Goal: Communication & Community: Answer question/provide support

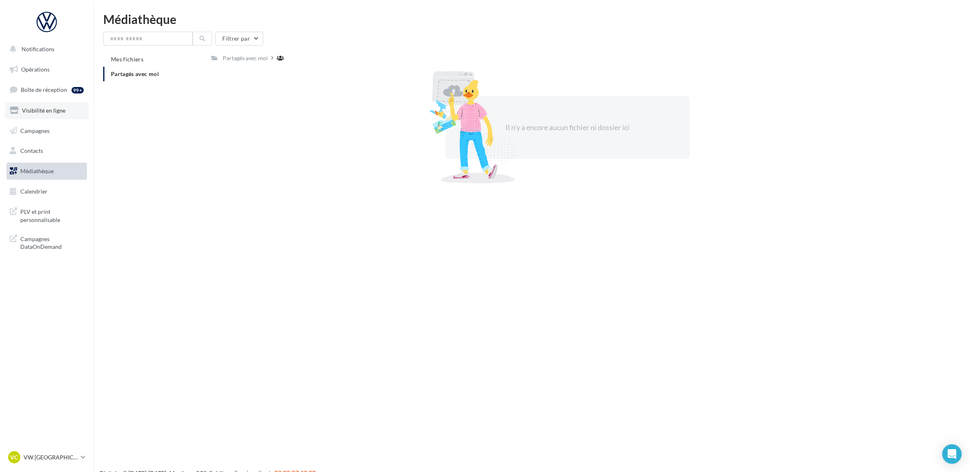
click at [48, 107] on span "Visibilité en ligne" at bounding box center [43, 110] width 43 height 7
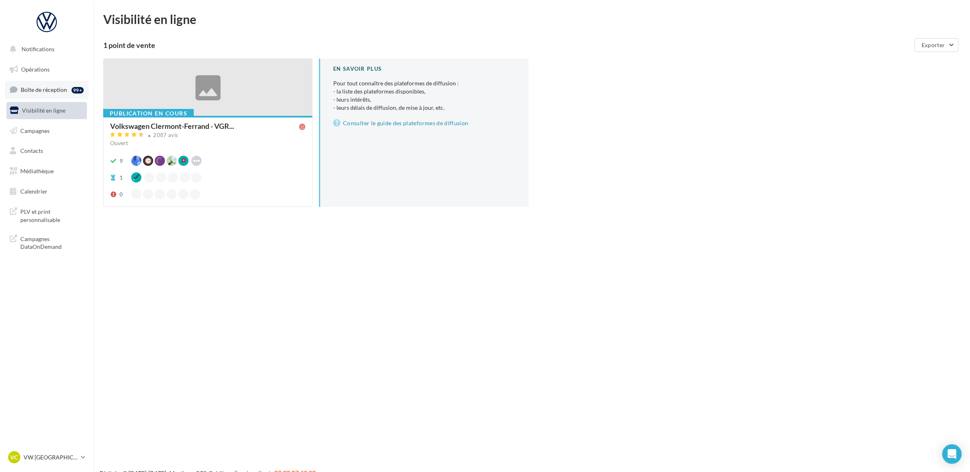
click at [55, 81] on link "Boîte de réception 99+" at bounding box center [47, 89] width 84 height 17
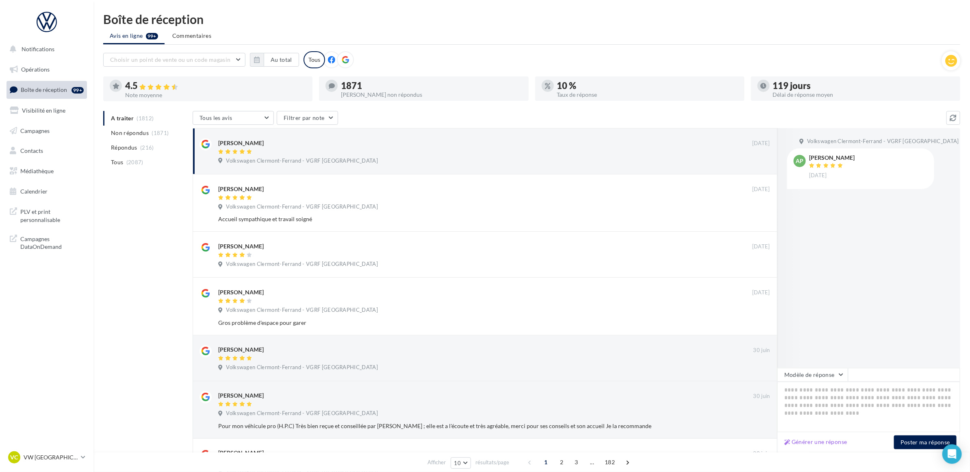
click at [129, 217] on div "A traiter (1812) Non répondus (1871) Répondus (216) Tous (2087) Tous les avis T…" at bounding box center [531, 395] width 857 height 568
click at [135, 202] on div "A traiter (1812) Non répondus (1871) Répondus (216) Tous (2087) Tous les avis T…" at bounding box center [531, 395] width 857 height 568
click at [143, 220] on div "A traiter (1812) Non répondus (1871) Répondus (216) Tous (2087) Tous les avis T…" at bounding box center [531, 395] width 857 height 568
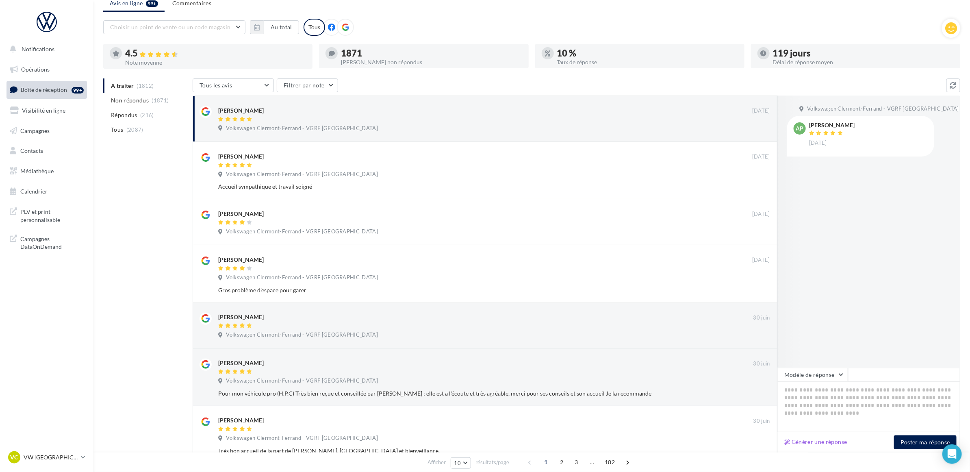
scroll to position [51, 0]
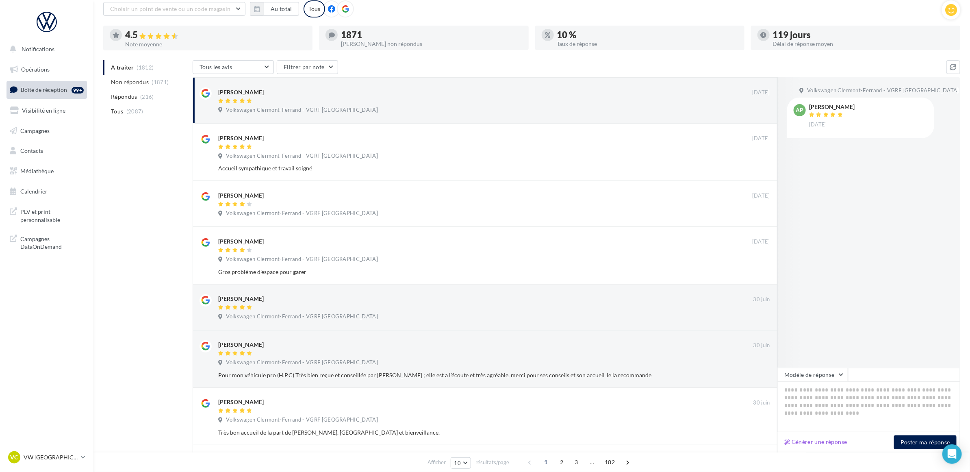
click at [132, 262] on div "A traiter (1812) Non répondus (1871) Répondus (216) Tous (2087) Tous les avis T…" at bounding box center [531, 344] width 857 height 568
click at [133, 236] on div "A traiter (1812) Non répondus (1871) Répondus (216) Tous (2087) Tous les avis T…" at bounding box center [531, 344] width 857 height 568
click at [130, 177] on div "A traiter (1812) Non répondus (1871) Répondus (216) Tous (2087) Tous les avis T…" at bounding box center [531, 344] width 857 height 568
click at [146, 173] on div "A traiter (1812) Non répondus (1871) Répondus (216) Tous (2087) Tous les avis T…" at bounding box center [531, 344] width 857 height 568
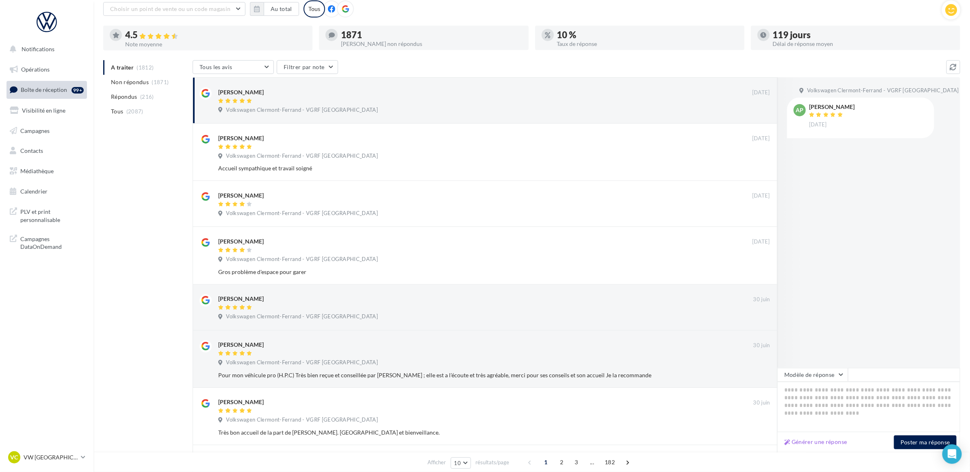
click at [849, 228] on div "Volkswagen Clermont-Ferrand - VGRF Auvergne AP Alain Pouyadoux 07 sept." at bounding box center [868, 222] width 183 height 290
click at [160, 154] on div "A traiter (1812) Non répondus (1871) Répondus (216) Tous (2087) Tous les avis T…" at bounding box center [531, 344] width 857 height 568
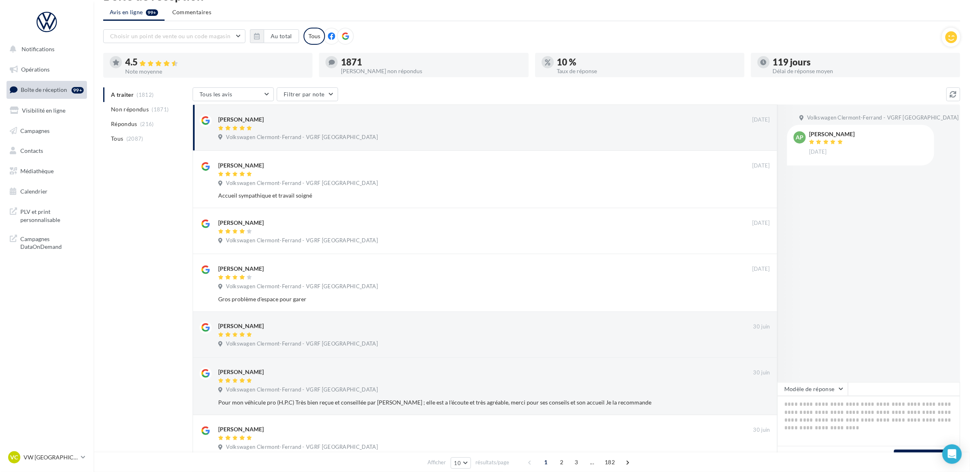
scroll to position [0, 0]
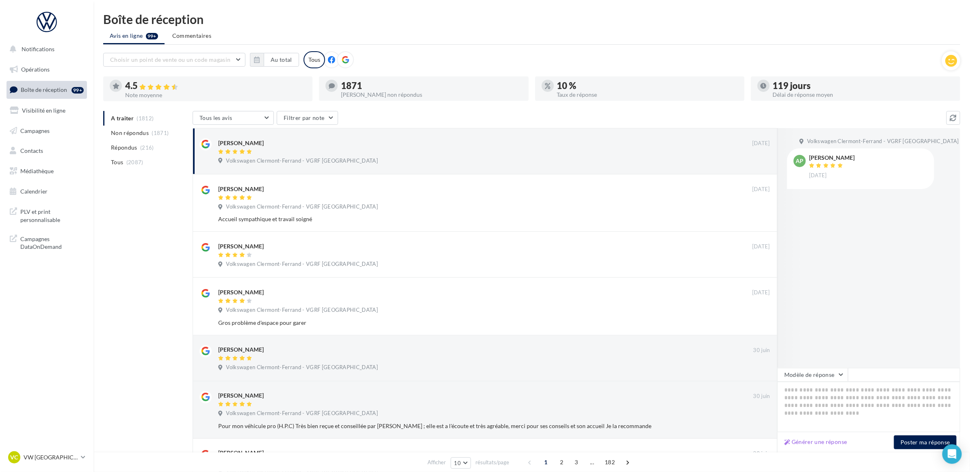
click at [461, 31] on ul "Avis en ligne 99+ Commentaires" at bounding box center [531, 36] width 857 height 16
click at [154, 206] on div "A traiter (1812) Non répondus (1871) Répondus (216) Tous (2087) Tous les avis T…" at bounding box center [531, 395] width 857 height 568
click at [149, 270] on div "A traiter (1812) Non répondus (1871) Répondus (216) Tous (2087) Tous les avis T…" at bounding box center [531, 395] width 857 height 568
click at [801, 390] on textarea at bounding box center [868, 406] width 183 height 50
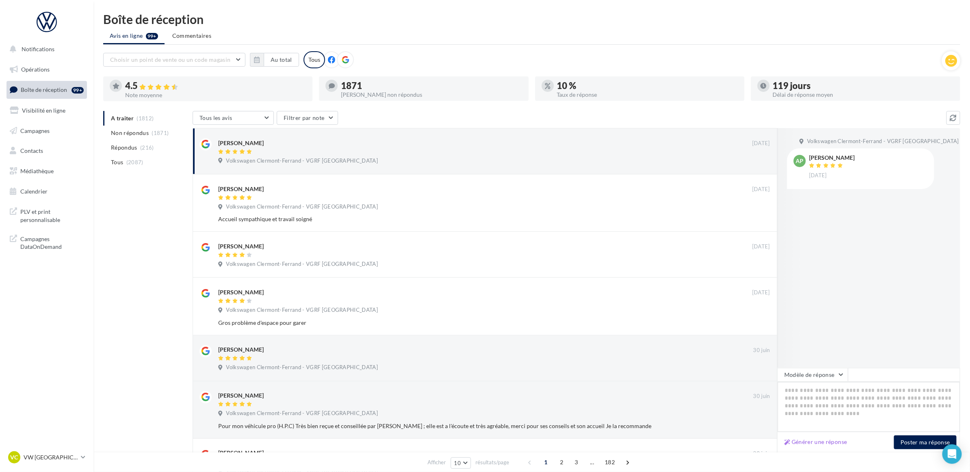
click at [801, 390] on textarea at bounding box center [868, 406] width 183 height 50
paste textarea "**********"
type textarea "**********"
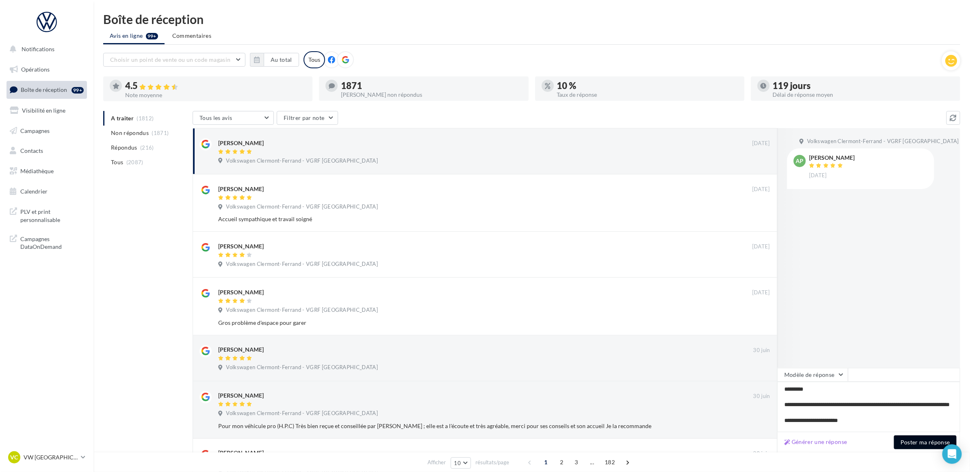
click at [927, 441] on button "Poster ma réponse" at bounding box center [925, 442] width 63 height 14
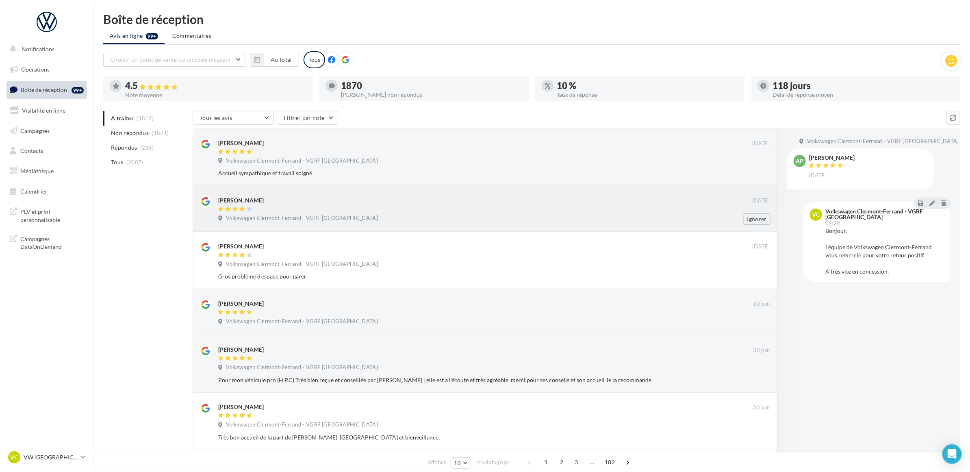
click at [372, 208] on div at bounding box center [485, 209] width 534 height 7
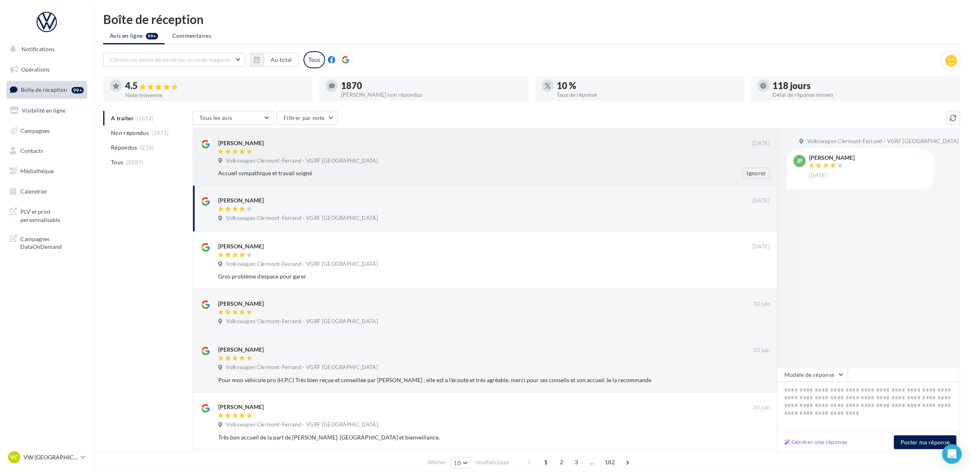
click at [405, 158] on div "Volkswagen Clermont-Ferrand - VGRF Auvergne" at bounding box center [494, 161] width 552 height 9
click at [407, 200] on div "Juan Priou" at bounding box center [485, 199] width 534 height 9
click at [368, 167] on div "Virginie Sepchat 07 sept. Volkswagen Clermont-Ferrand - VGRF Auvergne Accueil s…" at bounding box center [494, 158] width 552 height 41
click at [846, 403] on textarea at bounding box center [868, 406] width 183 height 50
paste textarea "**********"
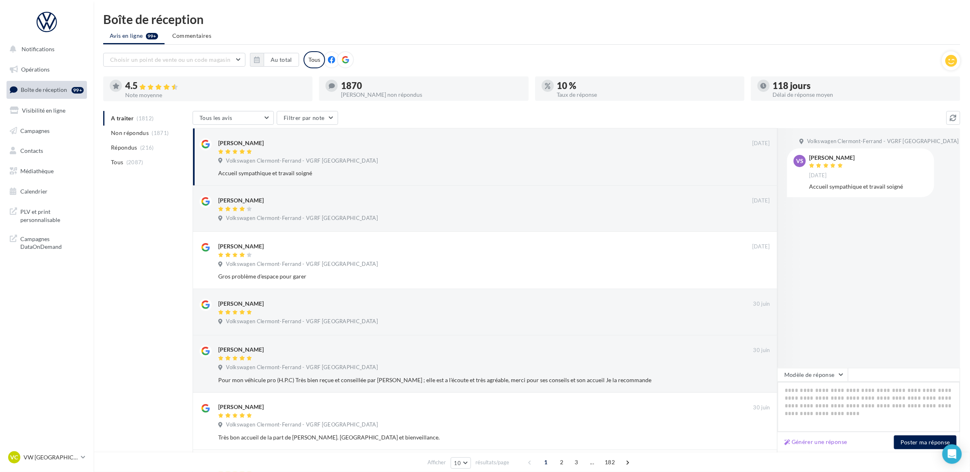
type textarea "**********"
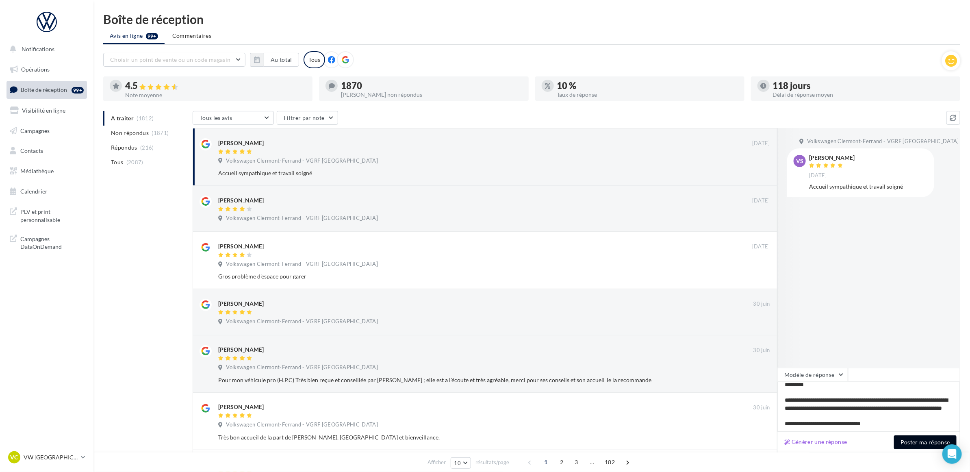
type textarea "**********"
click at [921, 441] on button "Poster ma réponse" at bounding box center [925, 442] width 63 height 14
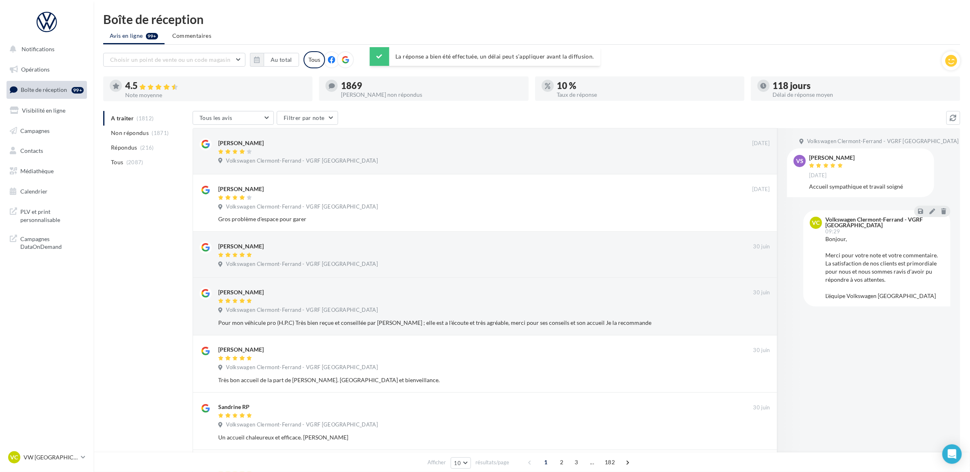
drag, startPoint x: 884, startPoint y: 362, endPoint x: 792, endPoint y: 340, distance: 94.9
click at [884, 362] on div "Volkswagen Clermont-Ferrand - VGRF Auvergne VS Virginie Sepchat 07 sept. Accuei…" at bounding box center [868, 290] width 183 height 324
click at [123, 228] on div "A traiter (1812) Non répondus (1871) Répondus (216) Tous (2087) Tous les avis T…" at bounding box center [531, 395] width 857 height 568
click at [169, 236] on div "A traiter (1812) Non répondus (1871) Répondus (216) Tous (2087) Tous les avis T…" at bounding box center [531, 395] width 857 height 568
click at [329, 156] on div "Juan Priou 06 sept. Volkswagen Clermont-Ferrand - VGRF Auvergne Ignorer" at bounding box center [494, 152] width 552 height 29
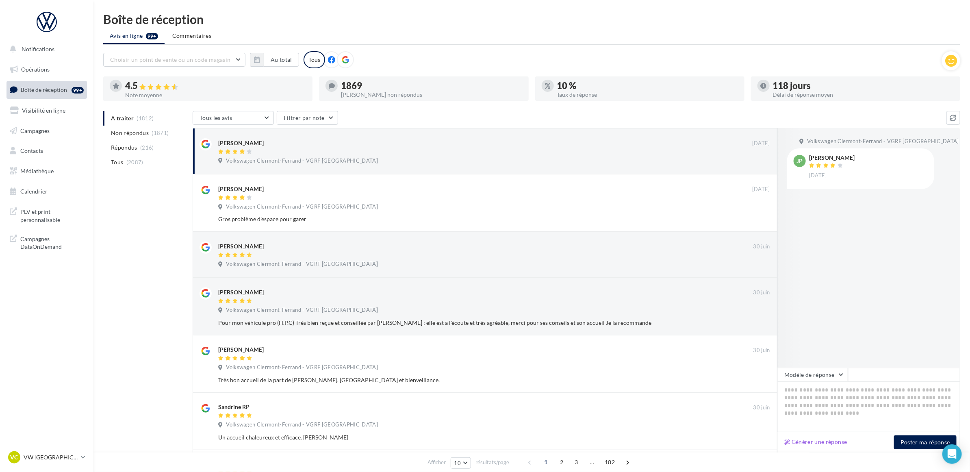
click at [143, 229] on div "A traiter (1812) Non répondus (1871) Répondus (216) Tous (2087) Tous les avis T…" at bounding box center [531, 395] width 857 height 568
click at [59, 459] on p "VW [GEOGRAPHIC_DATA]" at bounding box center [51, 457] width 54 height 8
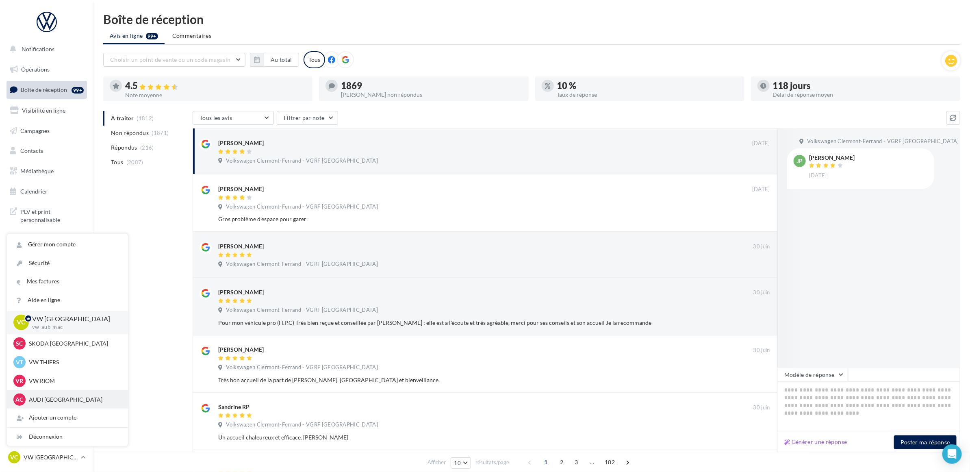
click at [49, 395] on p "AUDI CLERMONT FERRAND" at bounding box center [73, 399] width 89 height 8
